Goal: Navigation & Orientation: Find specific page/section

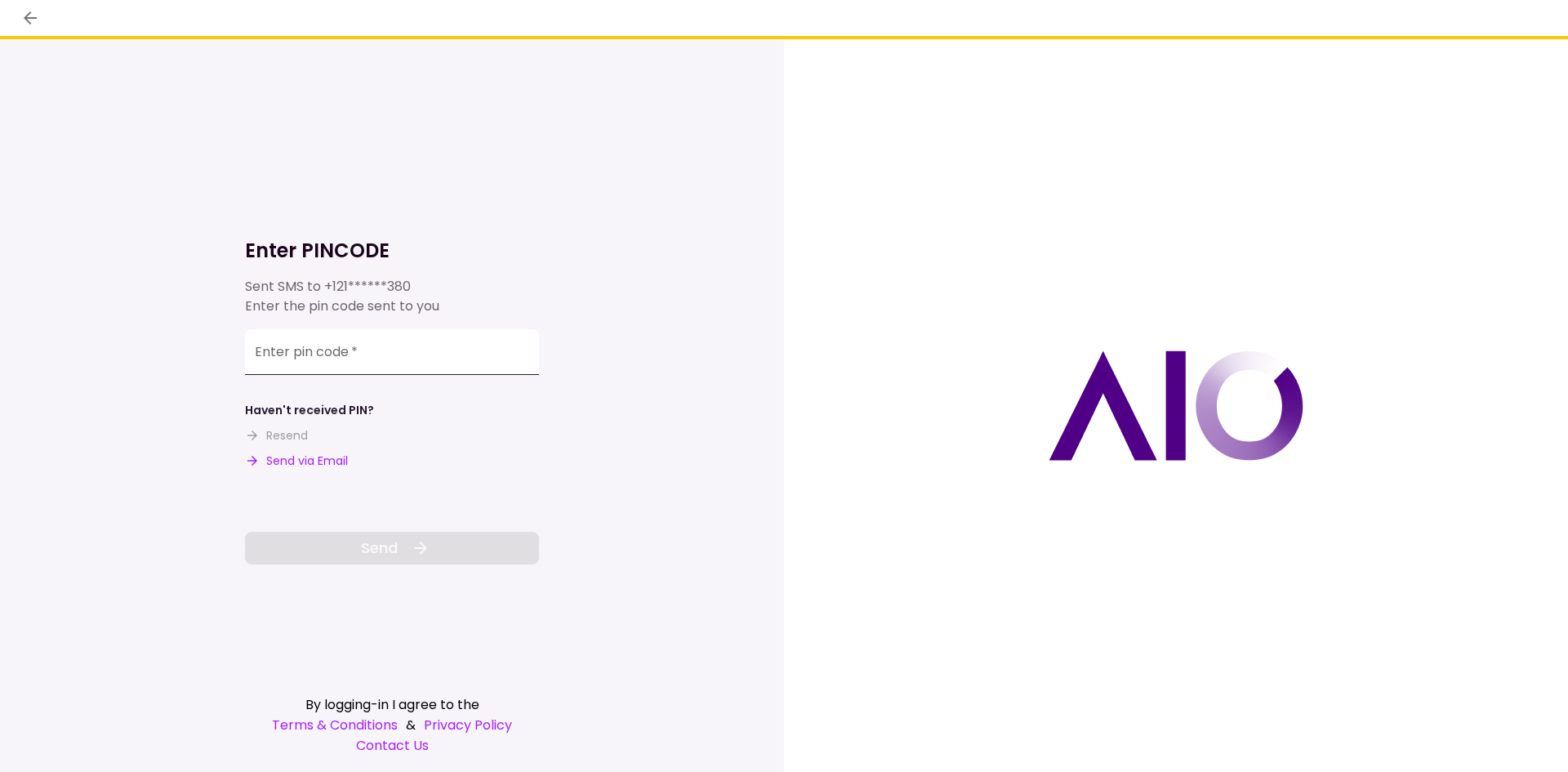
click at [435, 338] on input "Enter pin code   *" at bounding box center [392, 351] width 294 height 45
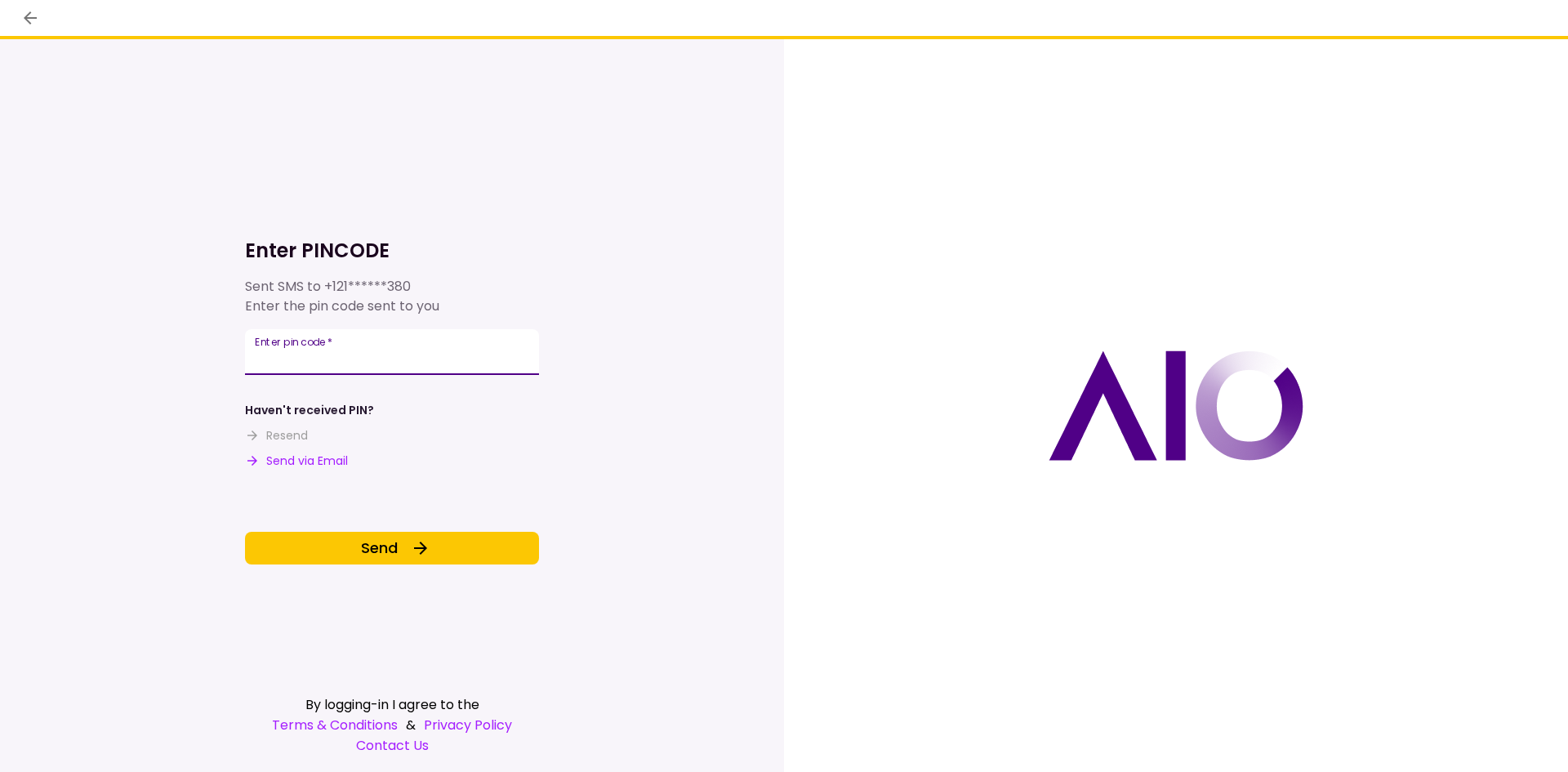
type input "******"
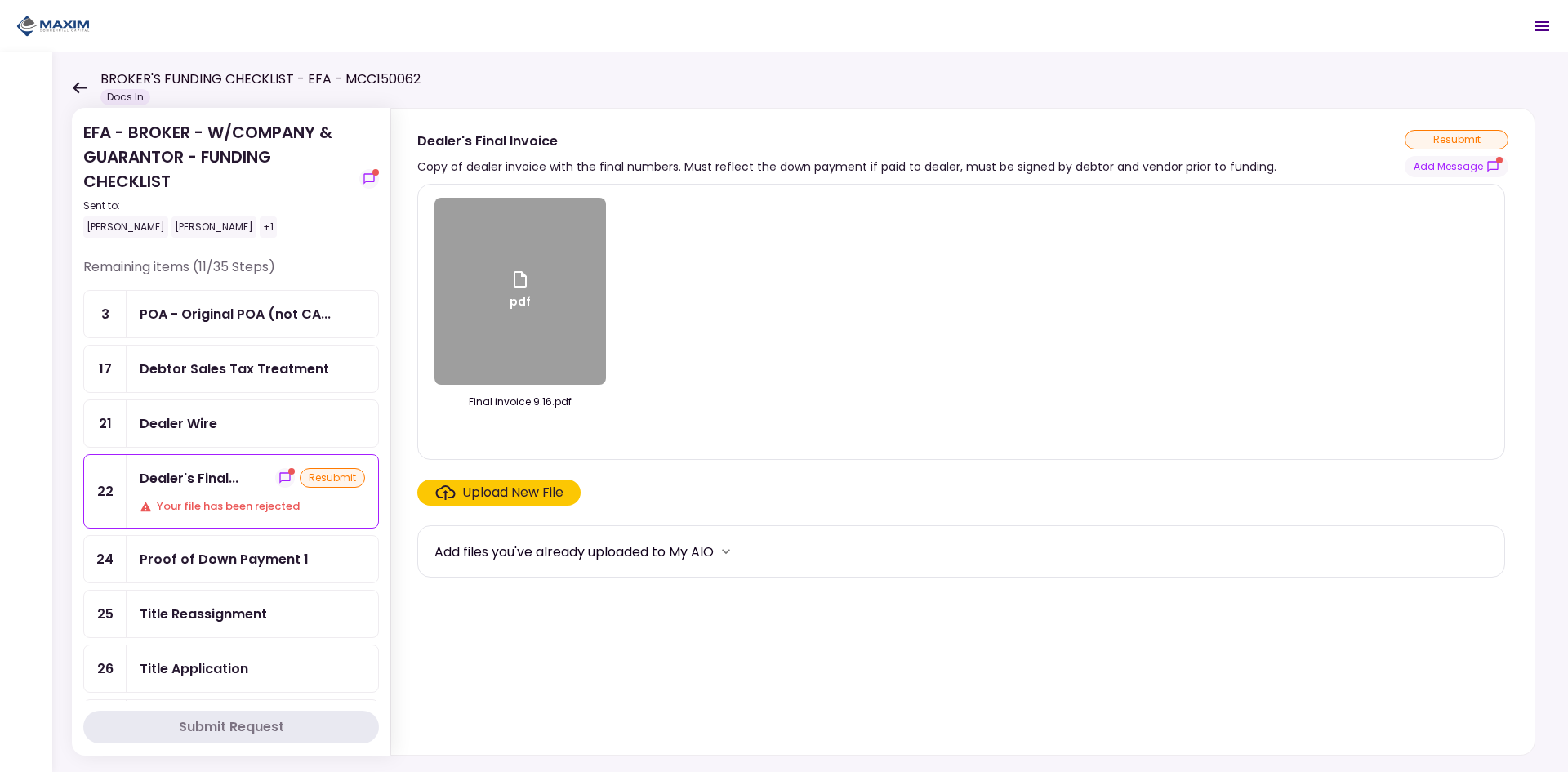
click at [277, 305] on div "POA - Original POA (not CA..." at bounding box center [235, 314] width 191 height 21
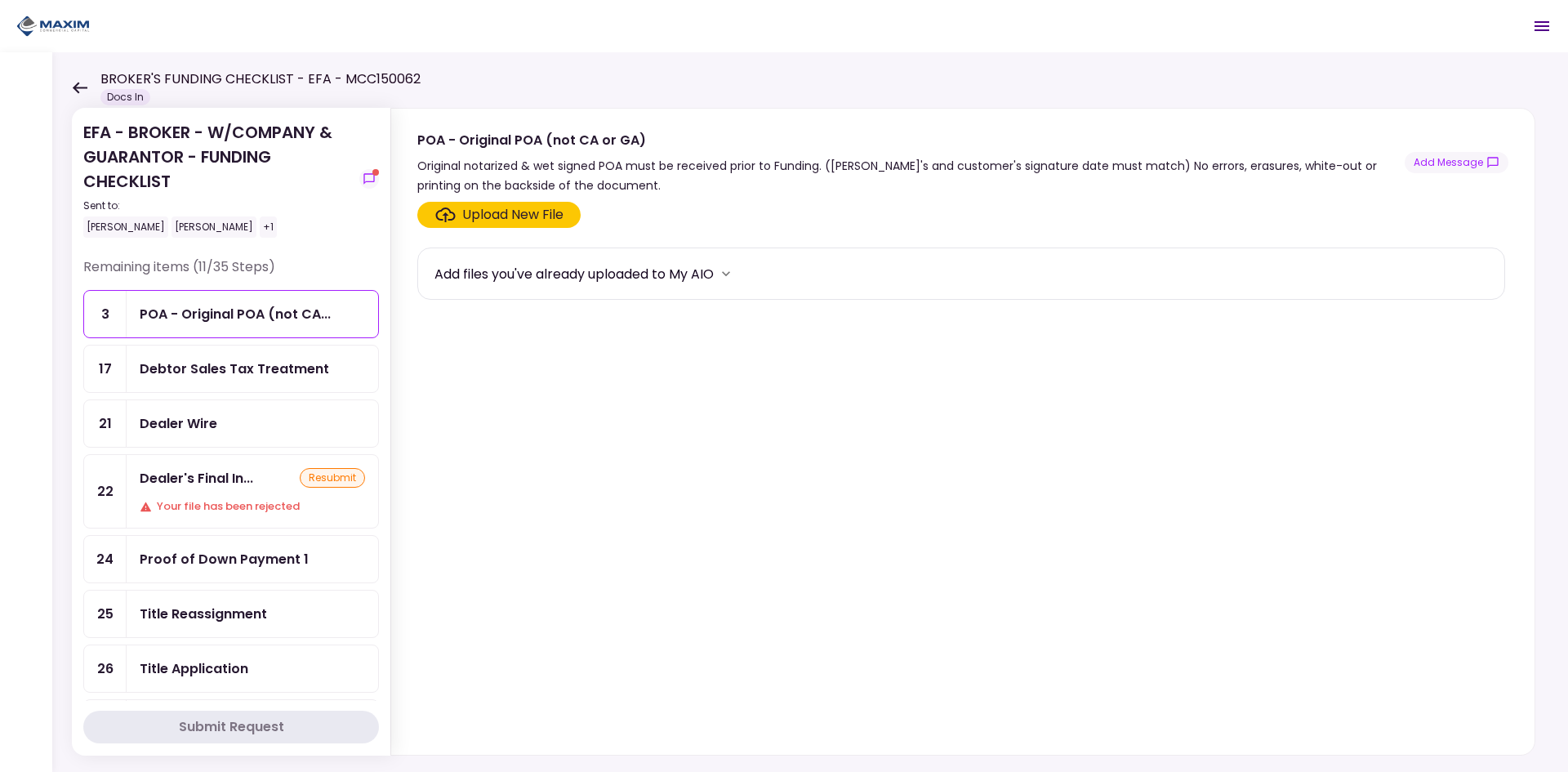
click at [262, 376] on div "Debtor Sales Tax Treatment" at bounding box center [234, 368] width 189 height 21
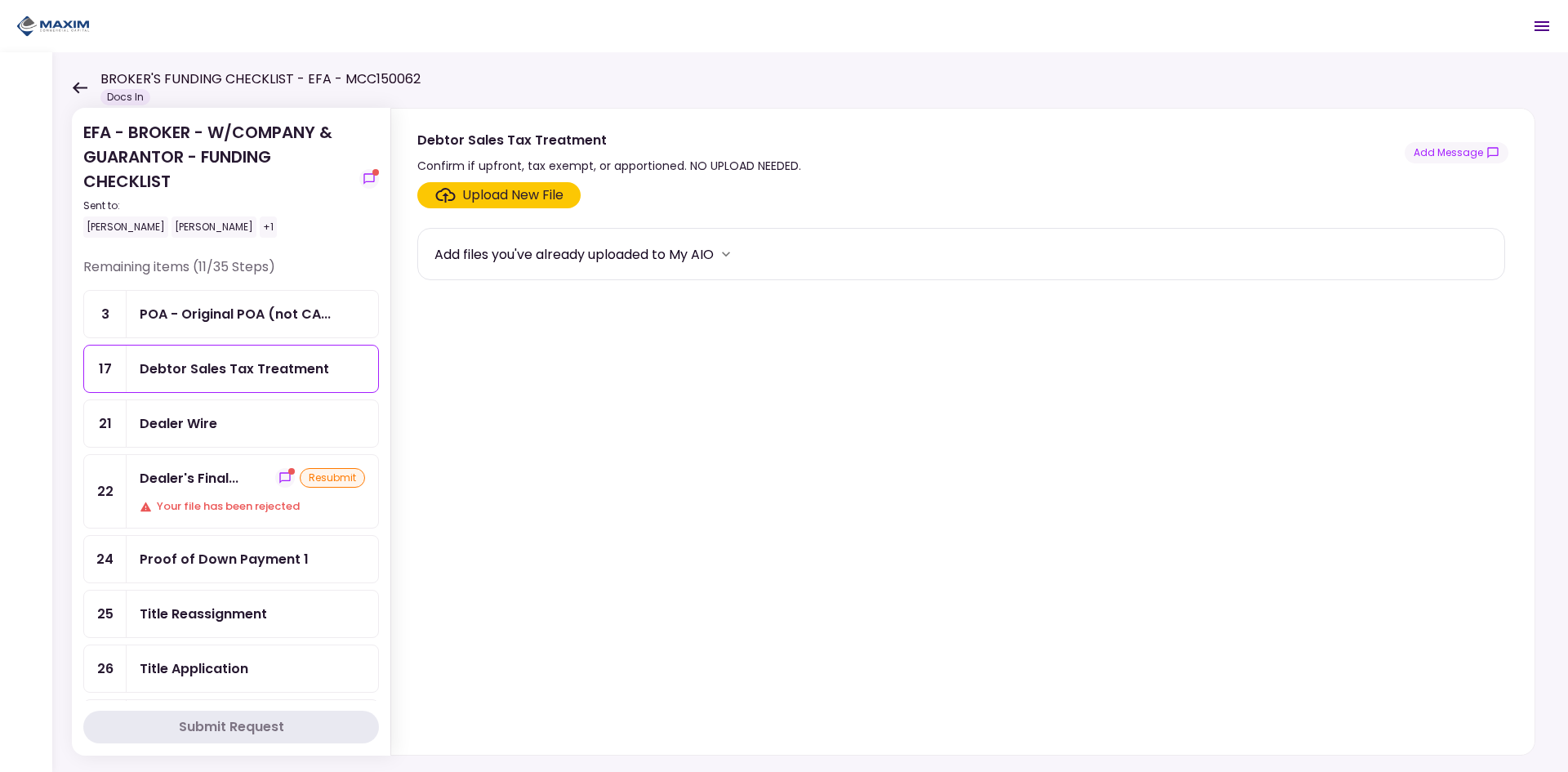
click at [260, 416] on div "Dealer Wire" at bounding box center [252, 423] width 225 height 21
click at [293, 639] on ul "3 POA - Original POA (not CA... 17 Debtor Sales Tax Treatment 21 Dealer Wire 22…" at bounding box center [231, 601] width 296 height 621
click at [211, 477] on div "Dealer's Final..." at bounding box center [189, 478] width 99 height 21
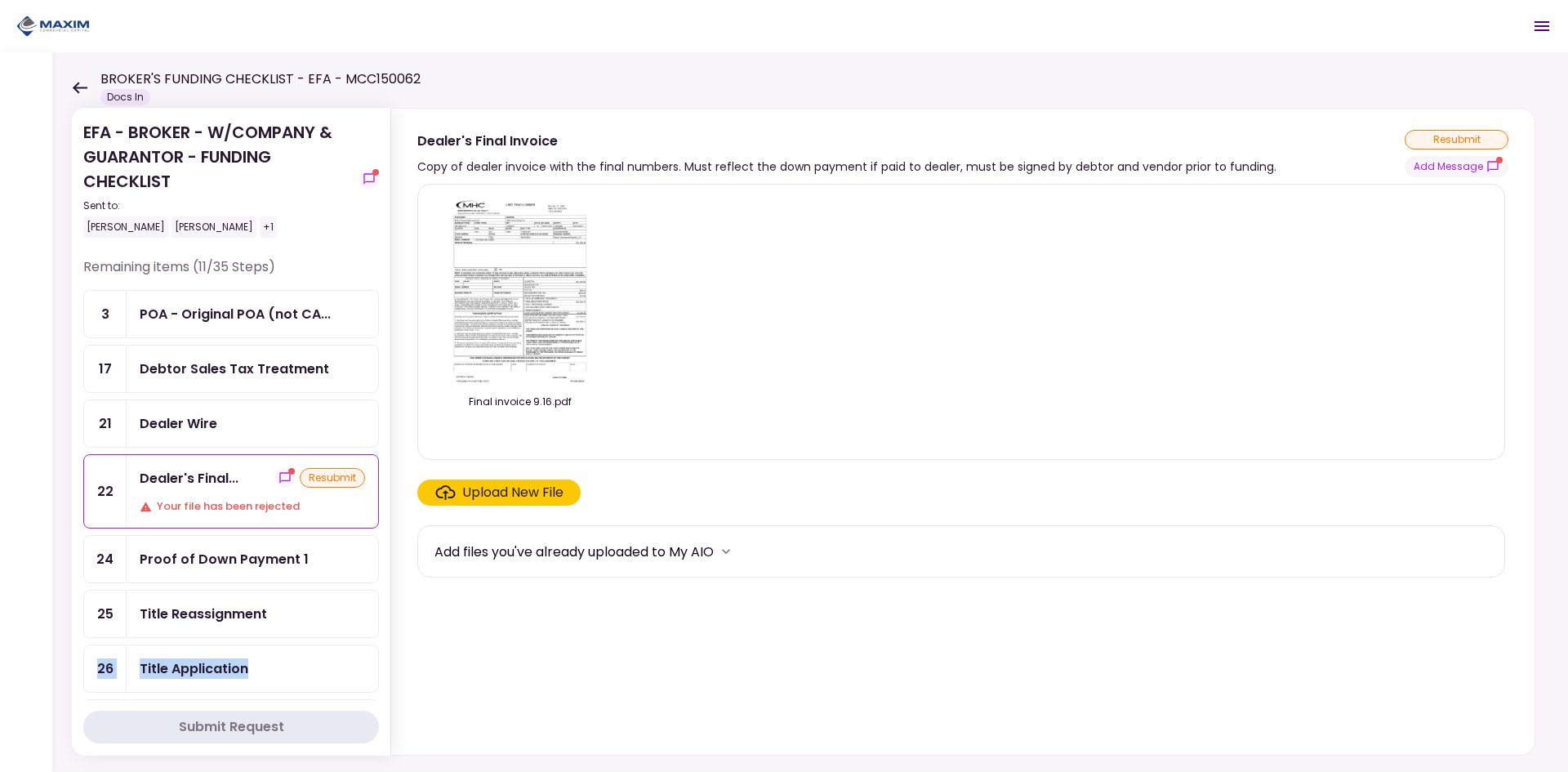
click at [226, 405] on div "Dealer Wire" at bounding box center [252, 422] width 251 height 46
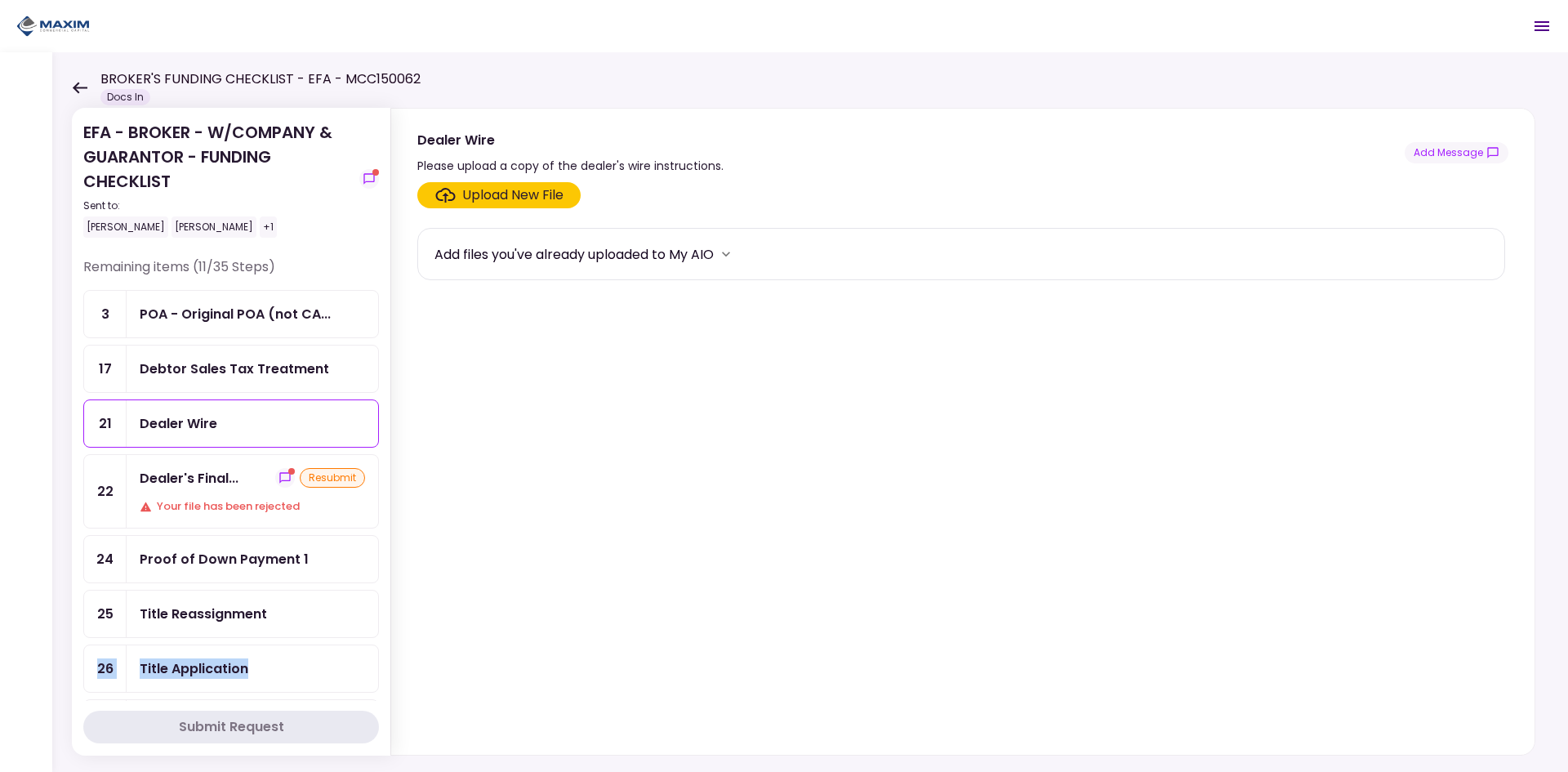
click at [229, 375] on div "Debtor Sales Tax Treatment" at bounding box center [234, 368] width 189 height 21
click at [239, 322] on div "POA - Original POA (not CA..." at bounding box center [235, 314] width 191 height 21
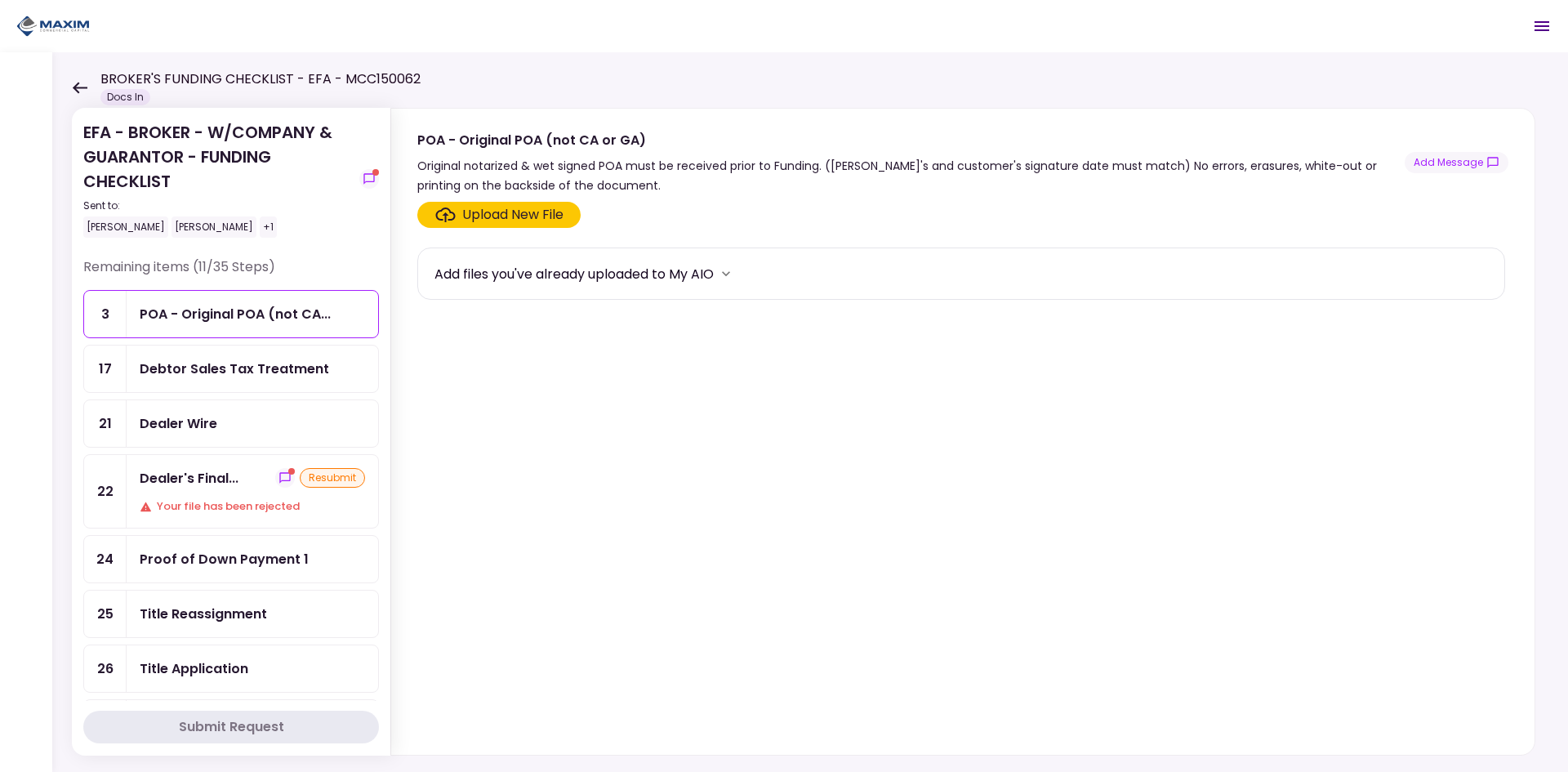
click at [637, 419] on section "Upload New File Add files you've already uploaded to My AIO" at bounding box center [963, 475] width 1091 height 547
